Goal: Communication & Community: Answer question/provide support

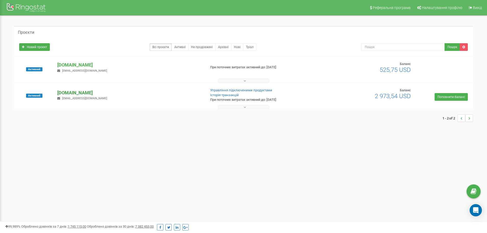
click at [74, 92] on p "[DOMAIN_NAME]" at bounding box center [129, 92] width 144 height 7
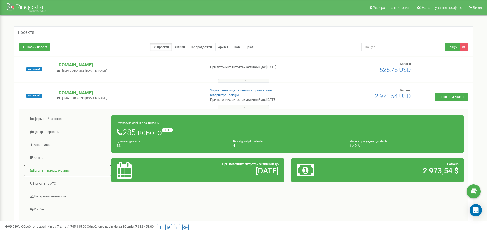
click at [55, 171] on link "Загальні налаштування" at bounding box center [67, 170] width 88 height 13
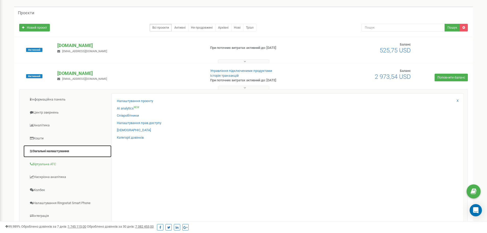
scroll to position [76, 0]
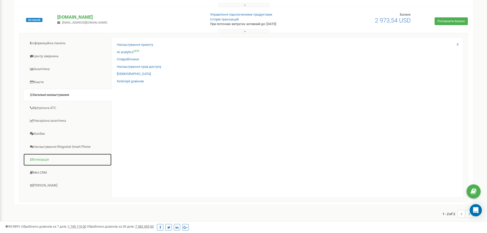
click at [40, 160] on link "Інтеграція" at bounding box center [67, 159] width 88 height 13
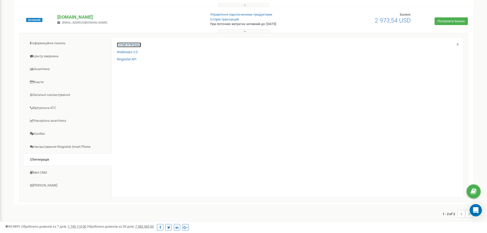
click at [126, 44] on link "Готові інтеграції" at bounding box center [129, 44] width 24 height 5
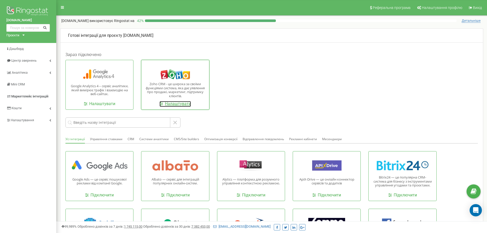
click at [180, 104] on link "Налаштувати" at bounding box center [174, 104] width 31 height 6
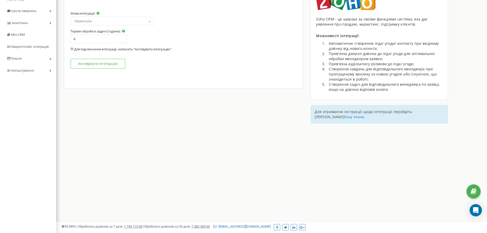
scroll to position [51, 0]
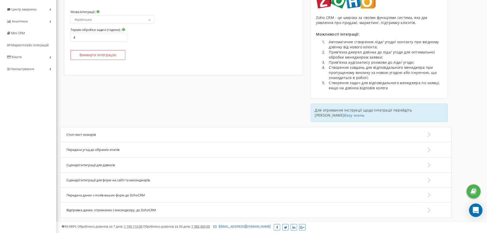
click at [475, 206] on div "Open Intercom Messenger" at bounding box center [476, 210] width 14 height 14
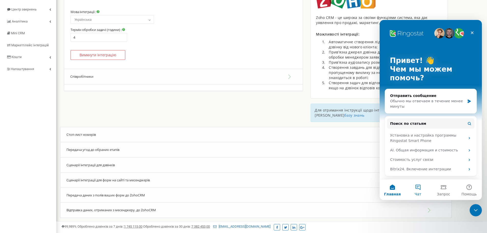
scroll to position [0, 0]
click at [419, 190] on button "Чат" at bounding box center [418, 189] width 26 height 20
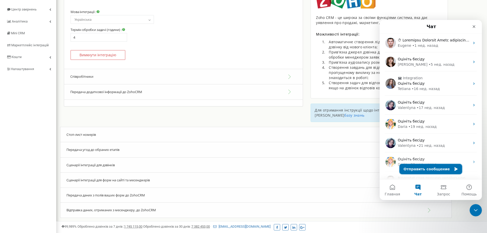
click at [432, 168] on button "Отправить сообщение" at bounding box center [430, 169] width 63 height 10
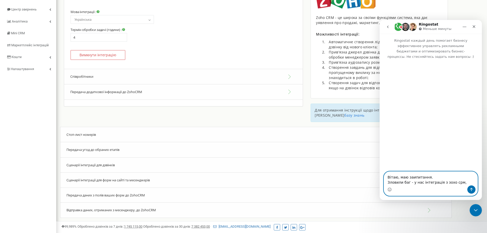
click at [459, 181] on textarea "Вітаю, маю заипитання. Зловили баг - у нас інтеграція з зохо срм," at bounding box center [430, 178] width 93 height 14
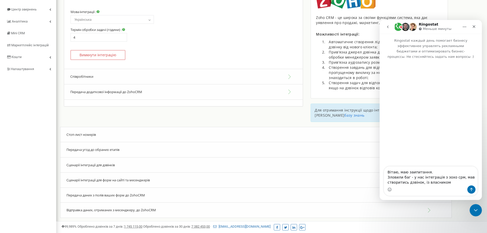
click at [91, 75] on button "Співробітники" at bounding box center [183, 77] width 238 height 16
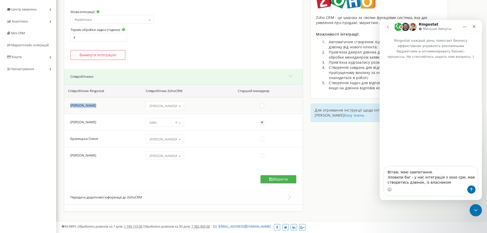
drag, startPoint x: 71, startPoint y: 105, endPoint x: 98, endPoint y: 106, distance: 26.6
click at [98, 106] on td "[PERSON_NAME]" at bounding box center [102, 105] width 77 height 17
copy td "[PERSON_NAME]"
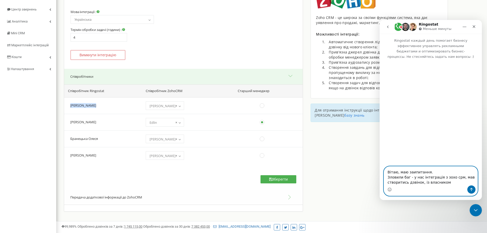
click at [449, 181] on textarea "Вітаю, маю заипитання. Зловили баг - у нас інтеграція з зохо срм, мав створитис…" at bounding box center [430, 175] width 93 height 19
paste textarea "[PERSON_NAME]"
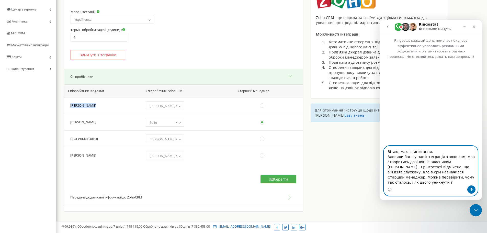
scroll to position [8, 0]
type textarea "Вітаю, маю заипитання. Зловили баг - у нас інтеграція з зохо срм, мав створитис…"
click at [407, 178] on textarea "Вітаю, маю заипитання. Зловили баг - у нас інтеграція з зохо срм, мав створитис…" at bounding box center [430, 165] width 93 height 39
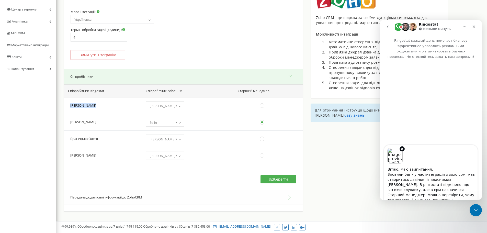
click at [415, 159] on div "Image previews" at bounding box center [430, 154] width 93 height 19
click at [425, 159] on div "Image previews" at bounding box center [430, 154] width 93 height 19
click at [441, 172] on textarea "Вітаю, маю заипитання. Зловили баг - у нас інтеграція з зохо срм, мав створитис…" at bounding box center [430, 182] width 93 height 39
click at [401, 150] on icon "Remove image 1" at bounding box center [401, 148] width 5 height 5
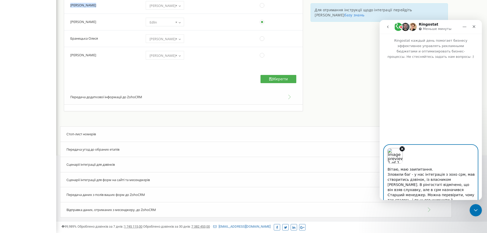
scroll to position [100, 0]
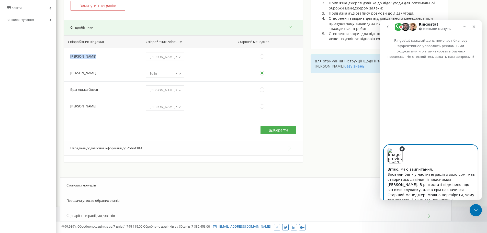
click at [401, 148] on icon "Remove image 1" at bounding box center [402, 149] width 2 height 2
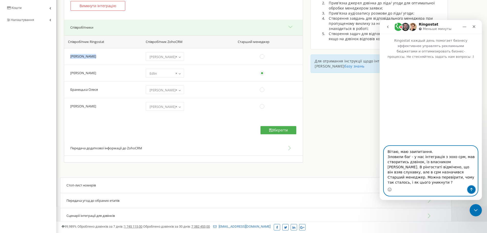
click at [471, 189] on icon "Отправить сообщение…" at bounding box center [471, 189] width 4 height 4
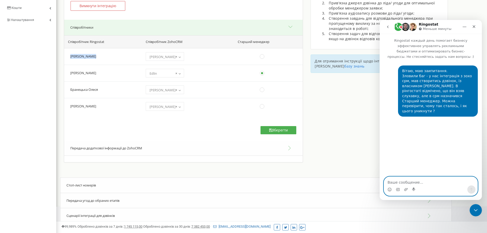
scroll to position [0, 0]
click at [418, 183] on textarea "Ваше сообщение..." at bounding box center [430, 180] width 93 height 9
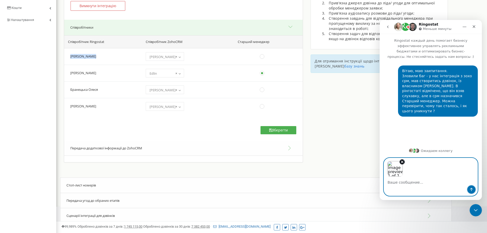
click at [470, 190] on icon "Отправить сообщение…" at bounding box center [471, 189] width 4 height 4
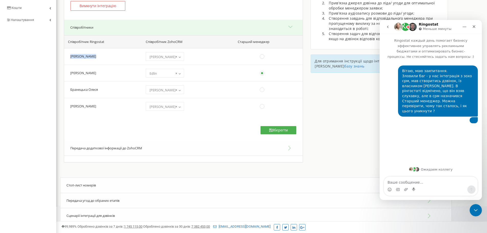
scroll to position [8, 0]
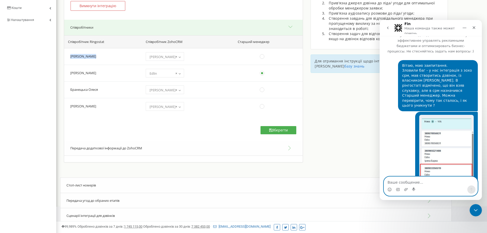
click at [411, 177] on textarea "Ваше сообщение..." at bounding box center [430, 180] width 93 height 9
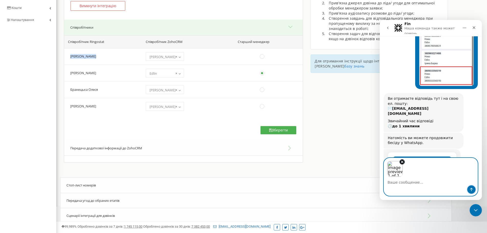
click at [471, 191] on icon "Отправить сообщение…" at bounding box center [471, 189] width 4 height 4
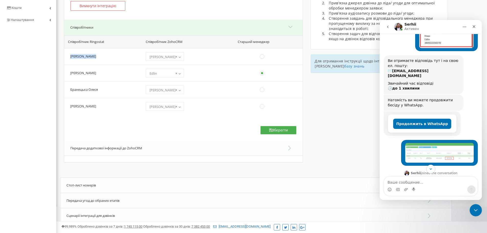
scroll to position [147, 0]
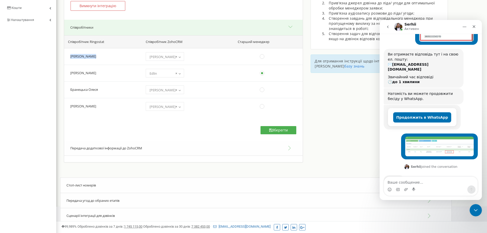
click at [444, 136] on img "user говорит…" at bounding box center [439, 146] width 68 height 20
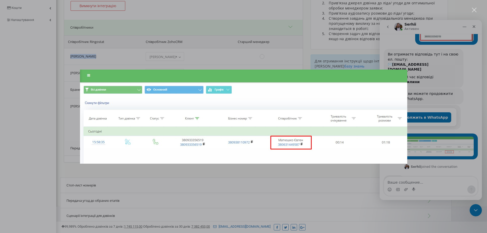
click at [445, 140] on div "Мессенджер Intercom" at bounding box center [243, 116] width 487 height 233
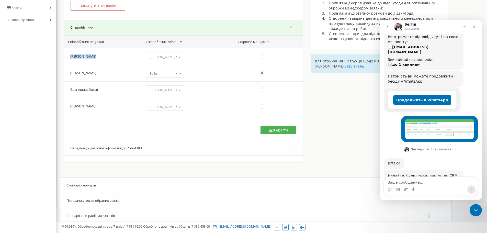
scroll to position [163, 0]
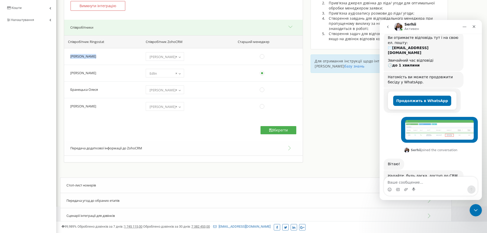
click at [411, 180] on textarea "Ваше сообщение..." at bounding box center [430, 180] width 93 height 9
paste textarea "[EMAIL_ADDRESS][DOMAIN_NAME]"
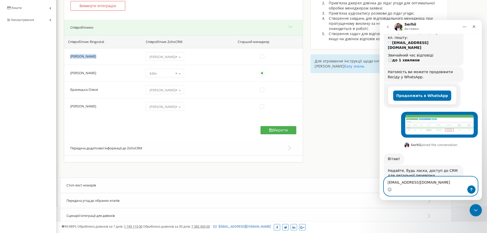
paste textarea "k4Db7Vh!"
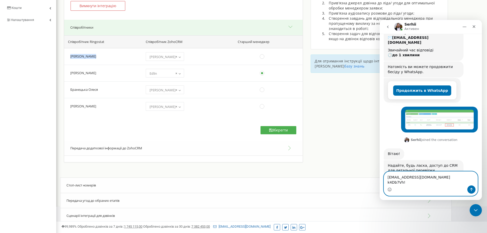
type textarea "[EMAIL_ADDRESS][DOMAIN_NAME] k4Db7Vh!"
click at [470, 188] on icon "Отправить сообщение…" at bounding box center [471, 189] width 4 height 4
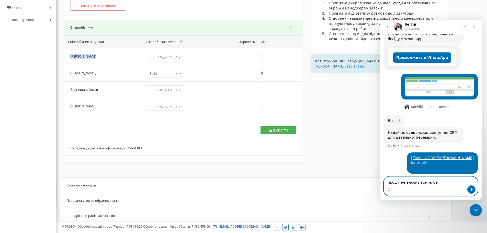
scroll to position [208, 0]
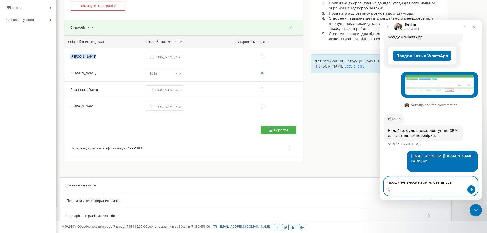
type textarea "прошу не вносити змін, без апруву"
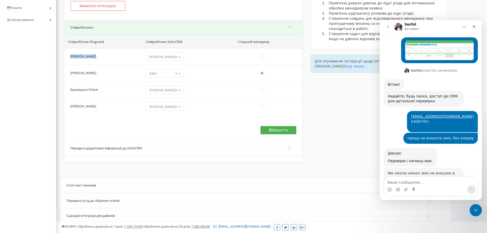
scroll to position [240, 0]
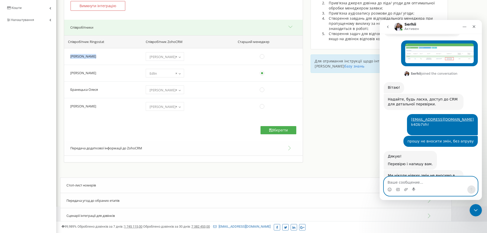
click at [407, 185] on textarea "Ваше сообщение..." at bounding box center [430, 180] width 93 height 9
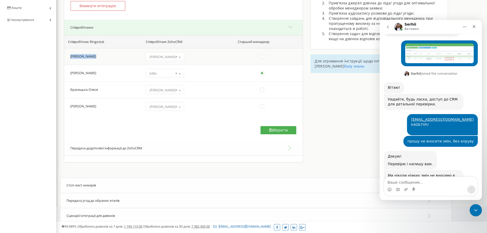
click at [94, 56] on td "[PERSON_NAME]" at bounding box center [102, 56] width 77 height 17
click at [106, 56] on td "[PERSON_NAME]" at bounding box center [102, 56] width 77 height 17
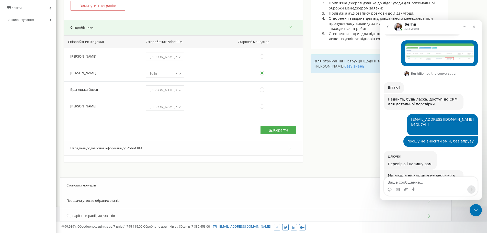
click at [329, 110] on div "Інтеграція з ZohoCRM Мова інтеграції : Русский Українська English Polski 4" at bounding box center [271, 52] width 430 height 249
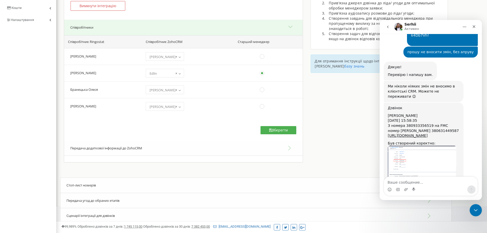
scroll to position [330, 0]
click at [418, 145] on img "Serhii говорит…" at bounding box center [421, 161] width 68 height 33
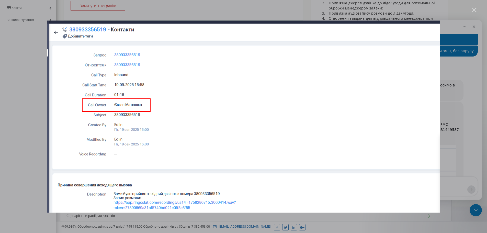
click at [454, 137] on div "Мессенджер Intercom" at bounding box center [243, 116] width 487 height 233
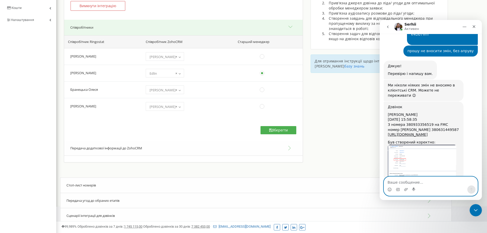
click at [409, 182] on textarea "Ваше сообщение..." at bounding box center [430, 180] width 93 height 9
type textarea "E"
type textarea "[PERSON_NAME]"
type textarea "У"
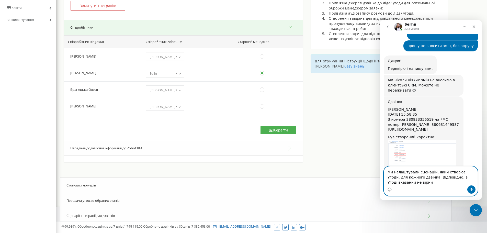
scroll to position [340, 0]
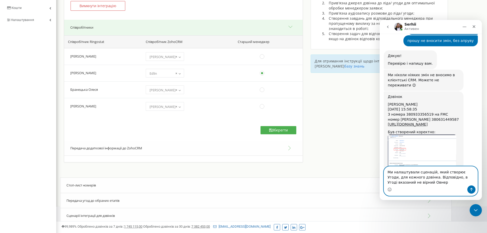
click at [469, 185] on textarea "Ми налаштували сценацій, який створює Угоди, для кожного дзвінка. Відповідно, в…" at bounding box center [430, 175] width 93 height 19
type textarea "Ми налаштували сценацій, який створює Угоди, для кожного дзвінка. Відповідно, в…"
click at [471, 189] on icon "Отправить сообщение…" at bounding box center [471, 189] width 4 height 4
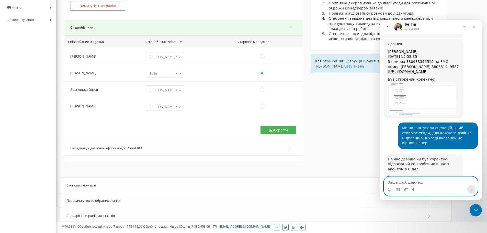
scroll to position [393, 0]
drag, startPoint x: 420, startPoint y: 183, endPoint x: 419, endPoint y: 180, distance: 3.8
click at [420, 183] on textarea "Ваше сообщение..." at bounding box center [430, 180] width 93 height 9
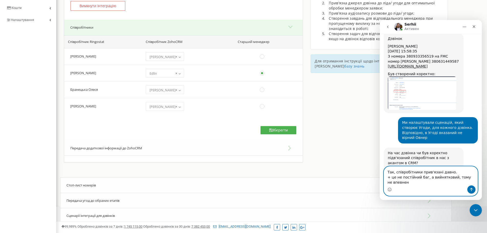
scroll to position [403, 0]
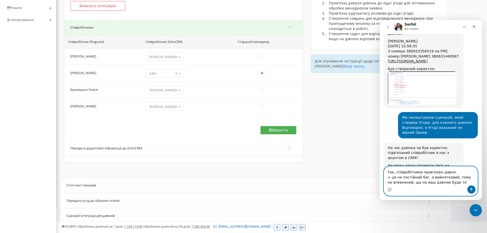
type textarea "Так, співробітники прив'язані давно. + це не постійний баг, а вийнятковий, тому…"
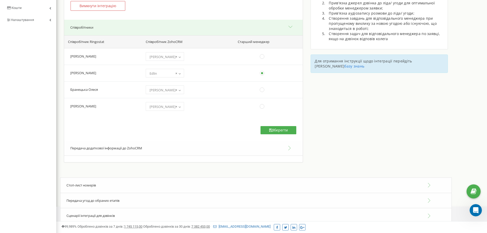
scroll to position [443, 0]
click at [472, 209] on icon "Открыть службу сообщений Intercom" at bounding box center [474, 209] width 8 height 8
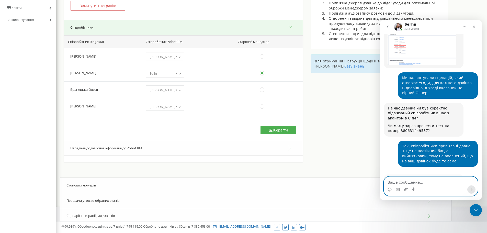
scroll to position [444, 0]
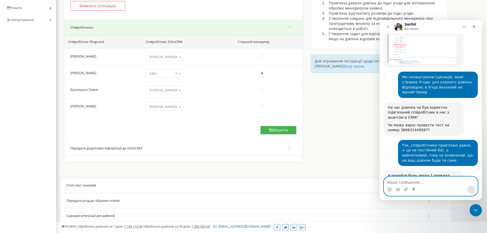
click at [428, 180] on textarea "Ваше сообщение..." at bounding box center [430, 180] width 93 height 9
click at [399, 185] on textarea "Ваше сообщение..." at bounding box center [430, 180] width 93 height 9
type textarea "p"
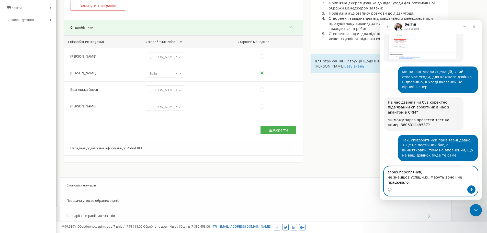
type textarea "зараз переглянув, не знайшов успішних. Мабуть воно і не працювало."
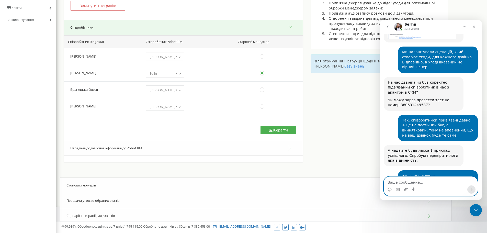
scroll to position [484, 0]
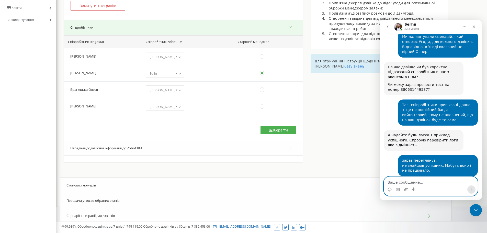
click at [412, 182] on textarea "Ваше сообщение..." at bounding box center [430, 180] width 93 height 9
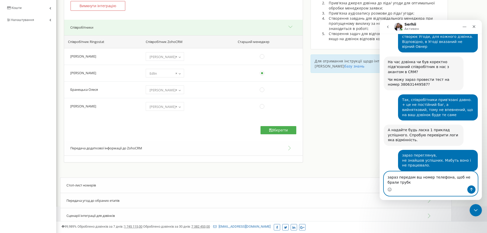
type textarea "зараз передам вш номер телефона, щоб не брали трубку"
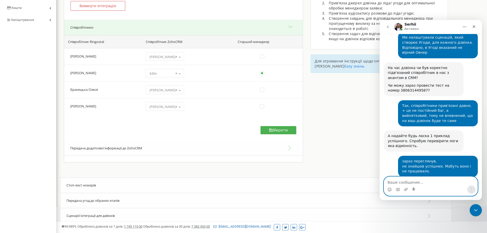
scroll to position [453, 0]
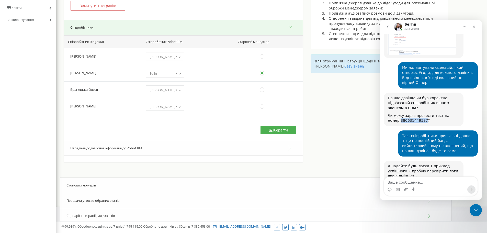
copy div "380631449587"
drag, startPoint x: 410, startPoint y: 100, endPoint x: 388, endPoint y: 100, distance: 21.7
click at [388, 113] on div "Чи можу зараз провести тест на номер 380631449587?" at bounding box center [423, 118] width 72 height 10
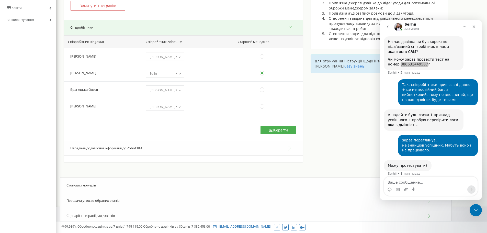
scroll to position [529, 0]
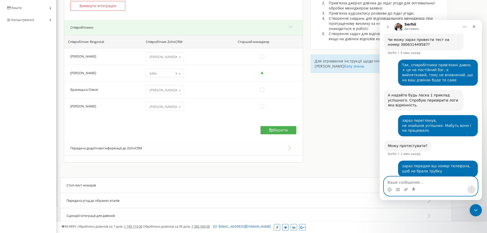
click at [410, 182] on textarea "Ваше сообщение..." at bounding box center [430, 180] width 93 height 9
type textarea "G"
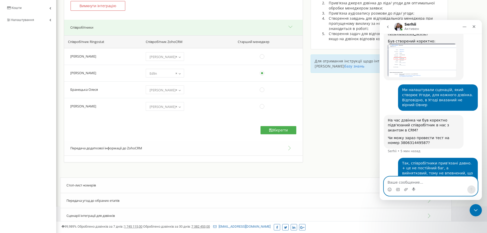
scroll to position [430, 0]
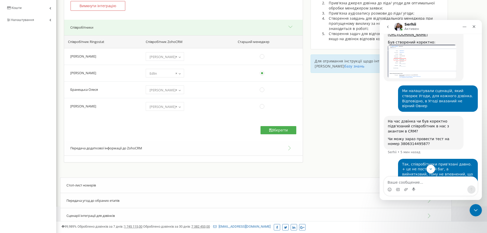
click at [404, 136] on div "Чи можу зараз провести тест на номер 380631449587?" at bounding box center [423, 141] width 72 height 10
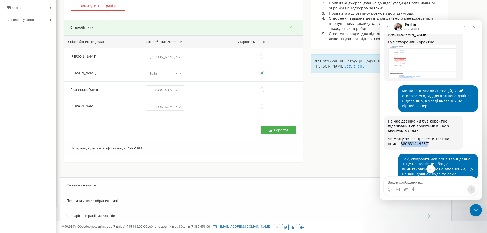
click at [404, 136] on div "Чи можу зараз провести тест на номер 380631449587?" at bounding box center [423, 141] width 72 height 10
copy div "380631449587"
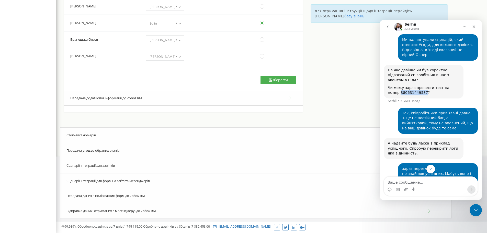
scroll to position [151, 0]
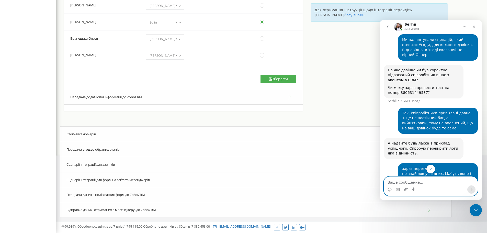
click at [410, 183] on textarea "Ваше сообщение..." at bounding box center [430, 180] width 93 height 9
paste textarea "380631449587"
type textarea "передав оцей 380631449587"
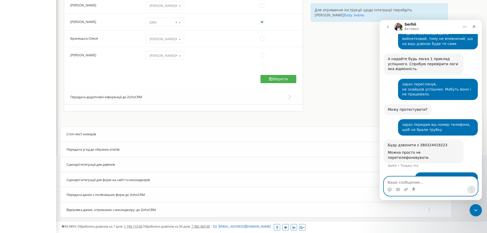
scroll to position [567, 0]
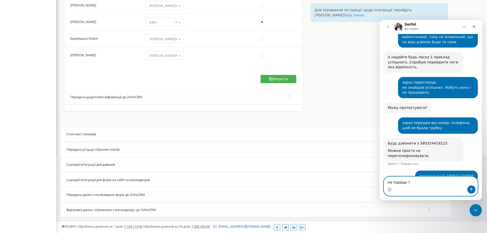
type textarea "не підійде ?"
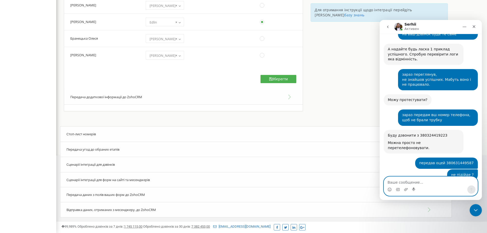
scroll to position [574, 0]
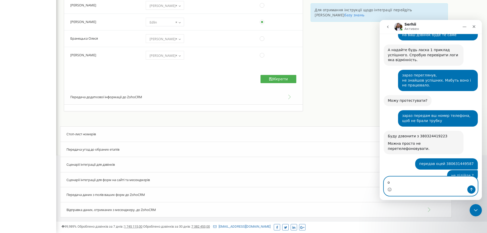
type textarea "о)"
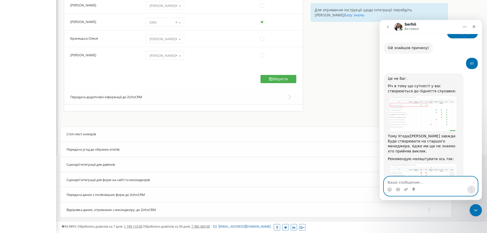
scroll to position [717, 0]
click at [416, 96] on img "Serhii говорит…" at bounding box center [421, 113] width 68 height 35
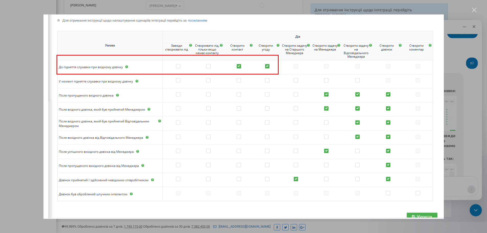
click at [454, 79] on div "Мессенджер Intercom" at bounding box center [243, 116] width 487 height 233
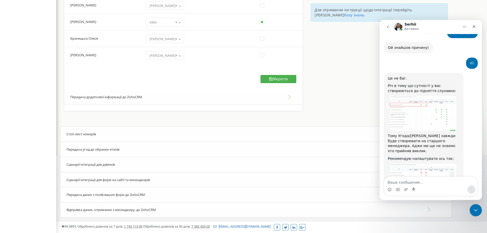
scroll to position [737, 0]
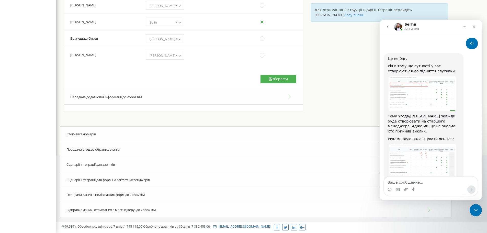
click at [429, 144] on img "Serhii говорит…" at bounding box center [421, 161] width 68 height 34
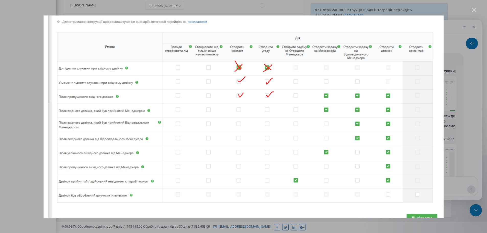
click at [429, 120] on img "Закрыть" at bounding box center [243, 116] width 400 height 202
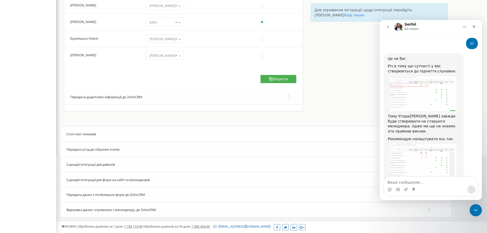
scroll to position [717, 0]
